Goal: Task Accomplishment & Management: Use online tool/utility

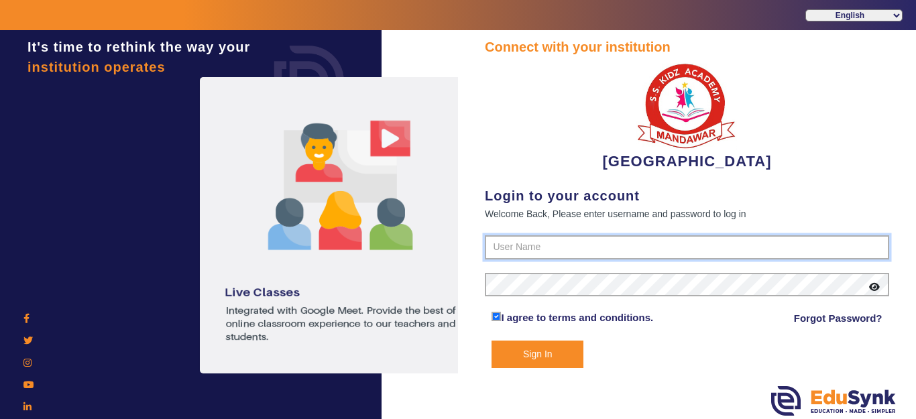
type input "9928895959"
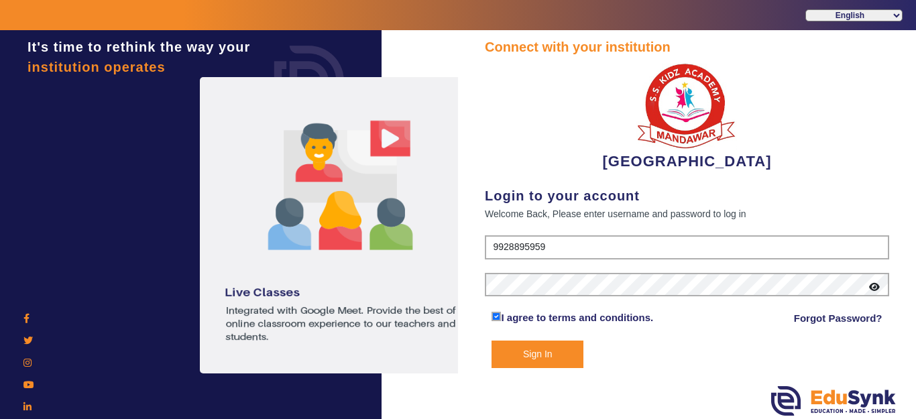
click at [538, 368] on button "Sign In" at bounding box center [537, 354] width 92 height 27
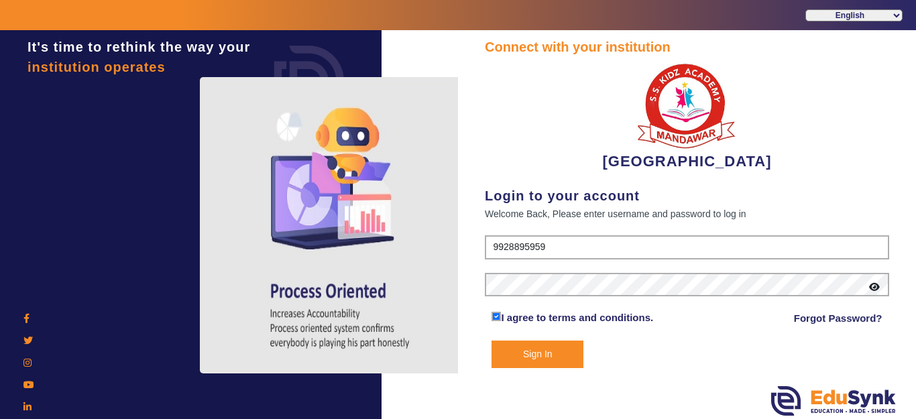
click at [531, 348] on button "Sign In" at bounding box center [537, 354] width 92 height 27
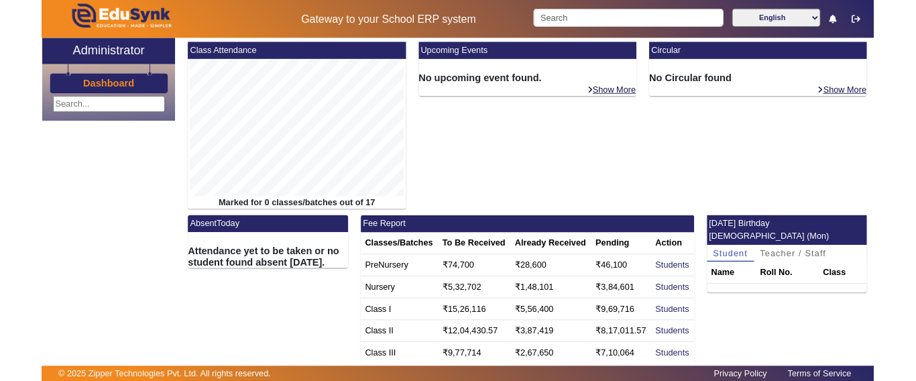
scroll to position [311, 0]
